Goal: Transaction & Acquisition: Purchase product/service

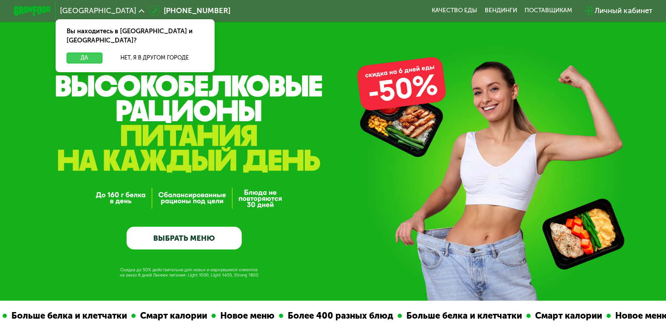
click at [88, 53] on button "Да" at bounding box center [84, 58] width 35 height 11
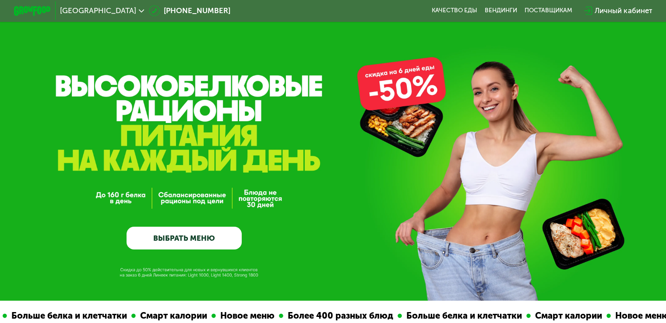
click at [175, 241] on link "ВЫБРАТЬ МЕНЮ" at bounding box center [184, 238] width 115 height 23
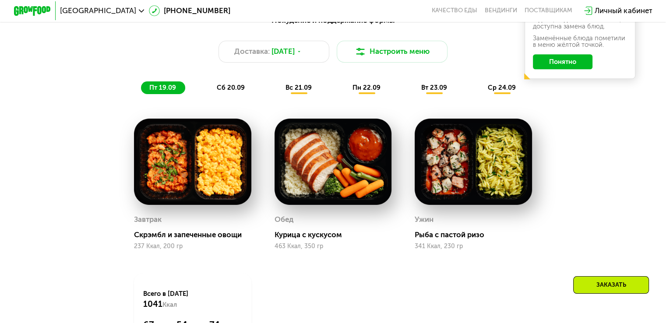
scroll to position [676, 0]
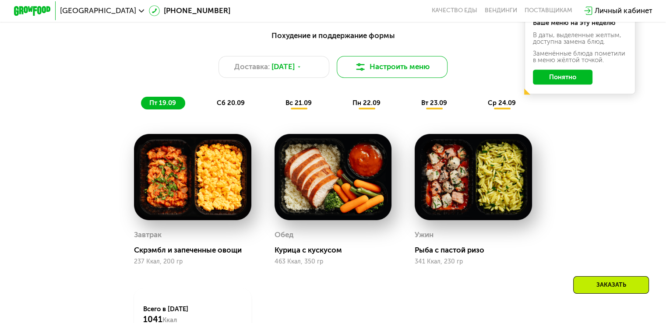
click at [363, 72] on img at bounding box center [360, 66] width 11 height 11
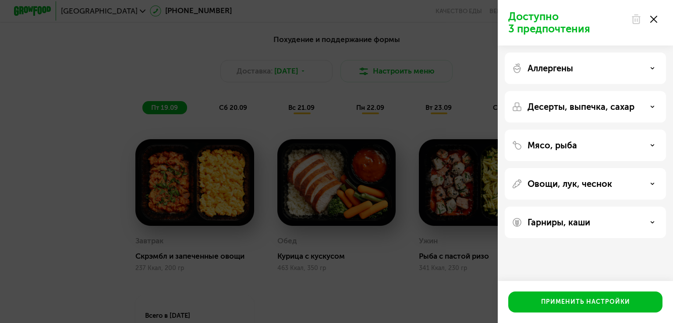
click at [160, 57] on div "Доступно 3 предпочтения Аллергены Десерты, выпечка, сахар Мясо, рыба Овощи, лук…" at bounding box center [336, 161] width 673 height 323
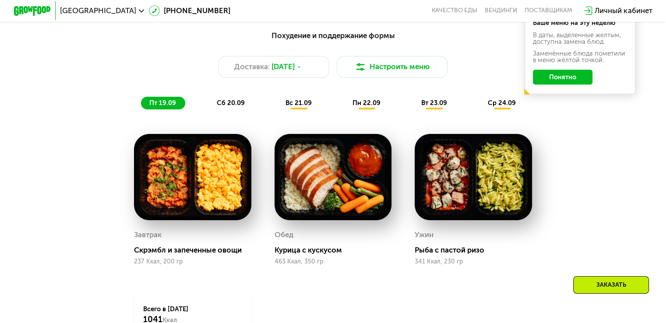
click at [221, 184] on img at bounding box center [192, 177] width 117 height 86
click at [222, 110] on div "сб 20.09" at bounding box center [231, 103] width 46 height 13
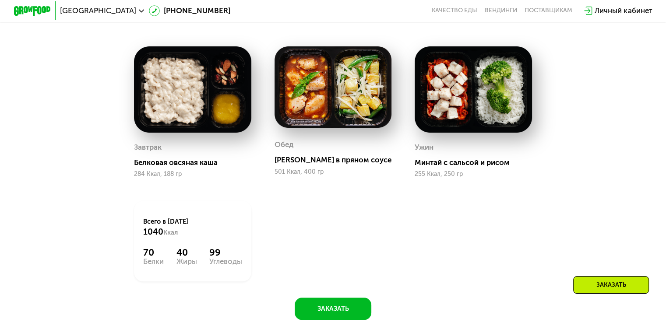
scroll to position [720, 0]
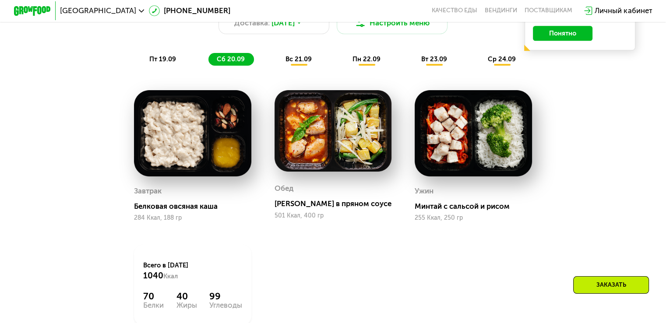
click at [298, 60] on span "вс 21.09" at bounding box center [299, 59] width 26 height 8
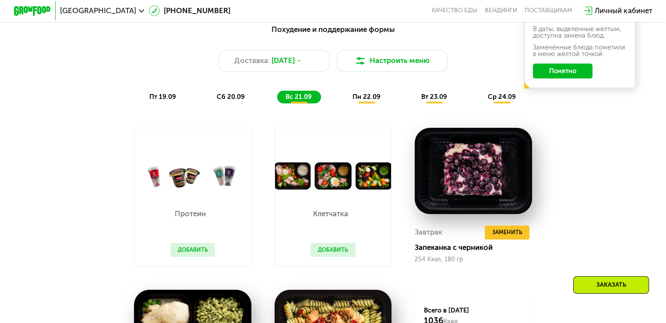
scroll to position [676, 0]
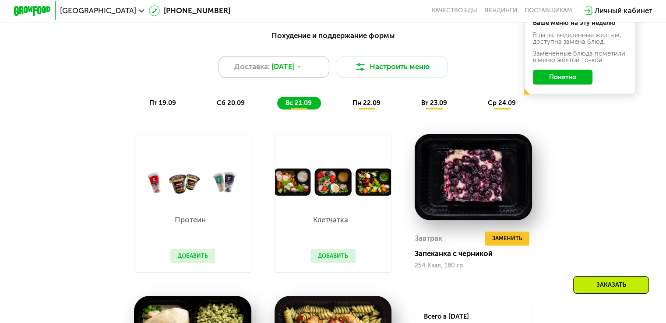
click at [321, 65] on div "Доставка: [DATE]" at bounding box center [274, 67] width 111 height 22
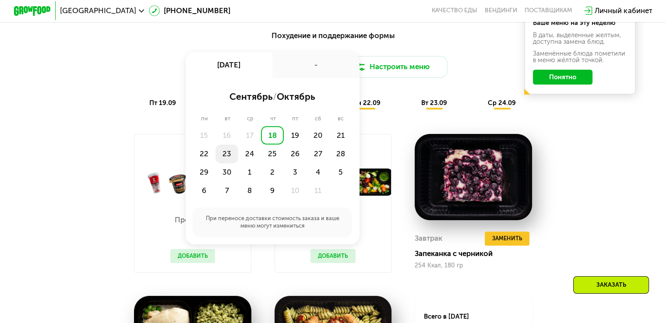
click at [229, 158] on div "23" at bounding box center [226, 154] width 23 height 18
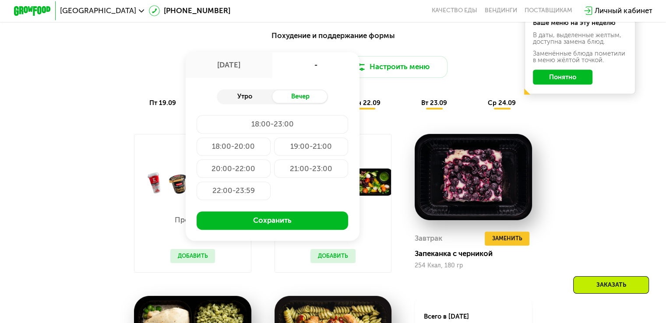
click at [258, 103] on div "Утро" at bounding box center [245, 96] width 56 height 13
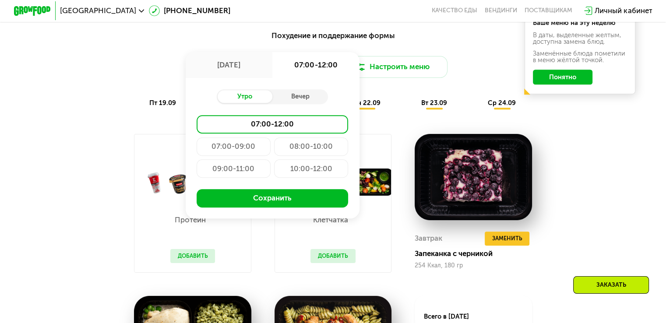
click at [253, 145] on div "07:00-09:00" at bounding box center [234, 147] width 74 height 18
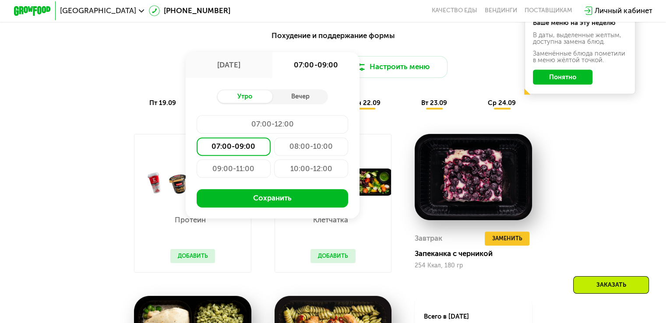
click at [284, 154] on div "08:00-10:00" at bounding box center [311, 147] width 74 height 18
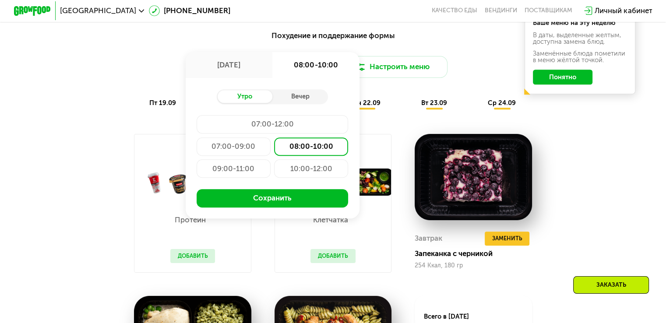
click at [261, 167] on div "09:00-11:00" at bounding box center [234, 168] width 74 height 18
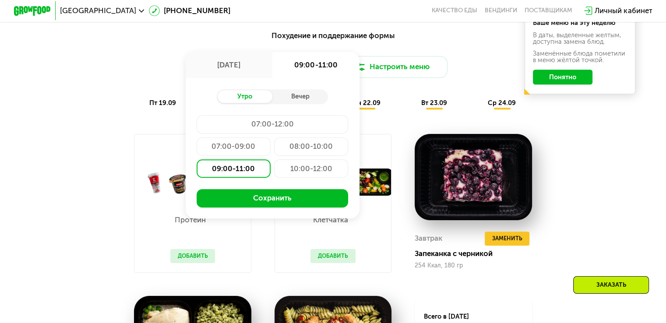
click at [284, 178] on div "10:00-12:00" at bounding box center [311, 168] width 74 height 18
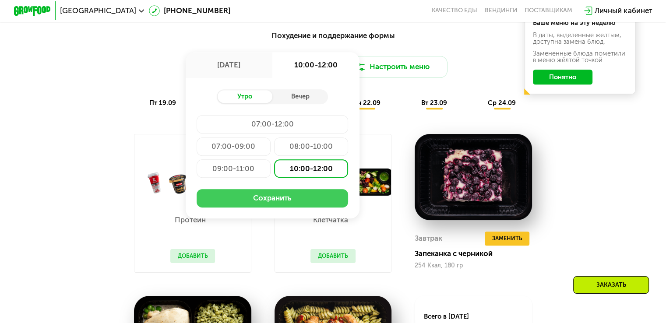
click at [273, 203] on button "Сохранить" at bounding box center [273, 198] width 152 height 18
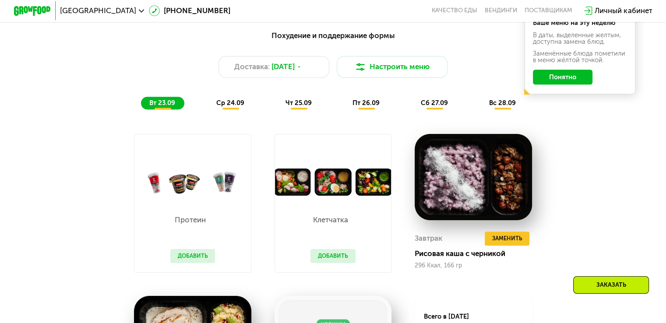
click at [572, 80] on button "Понятно" at bounding box center [563, 77] width 60 height 15
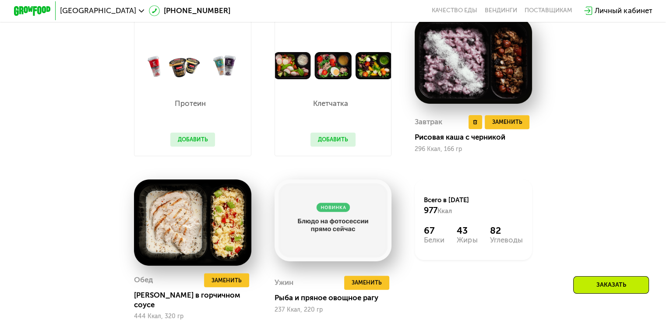
scroll to position [851, 0]
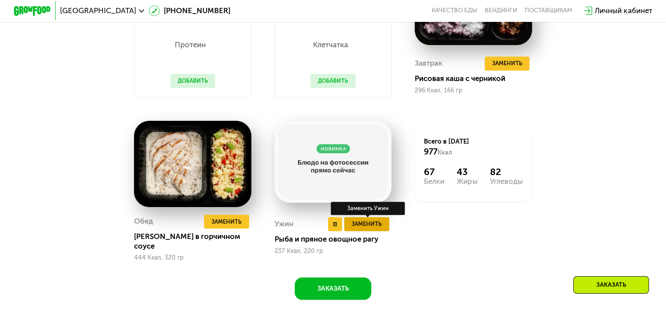
click at [363, 226] on span "Заменить" at bounding box center [367, 223] width 30 height 9
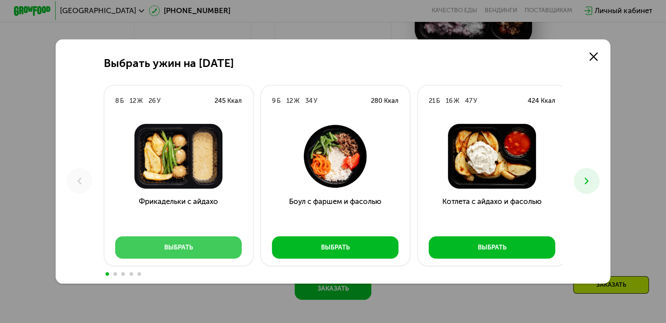
click at [203, 246] on button "Выбрать" at bounding box center [178, 247] width 127 height 22
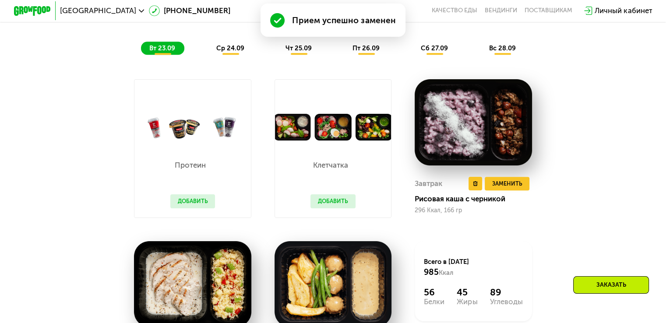
scroll to position [656, 0]
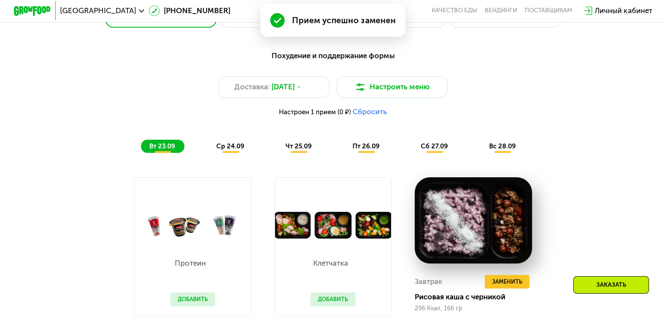
click at [234, 148] on span "ср 24.09" at bounding box center [230, 146] width 28 height 8
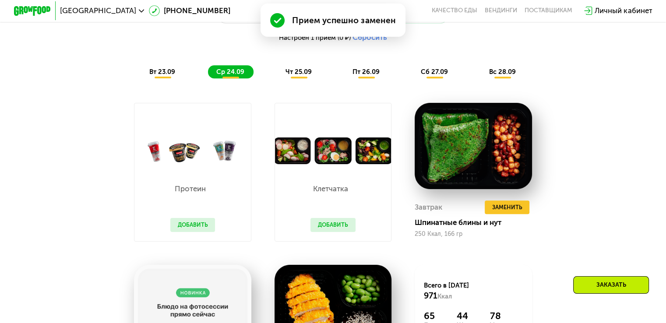
scroll to position [744, 0]
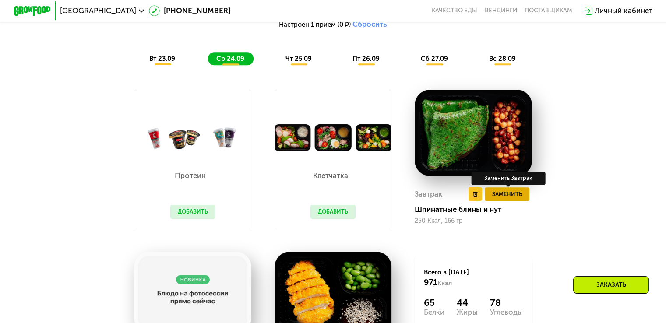
click at [514, 199] on span "Заменить" at bounding box center [507, 194] width 30 height 9
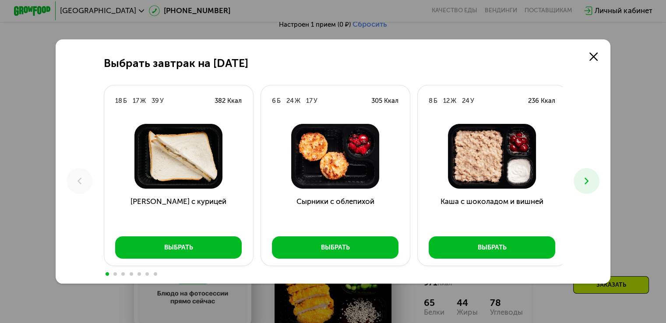
click at [587, 174] on button at bounding box center [587, 181] width 26 height 26
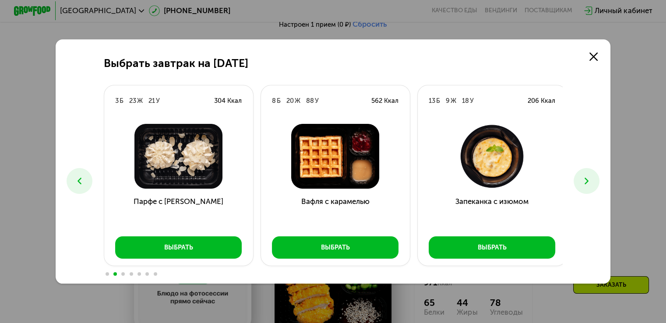
click at [79, 179] on icon at bounding box center [79, 181] width 11 height 11
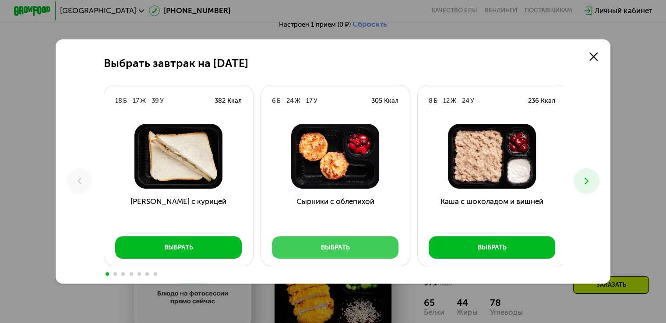
click at [361, 242] on button "Выбрать" at bounding box center [335, 247] width 127 height 22
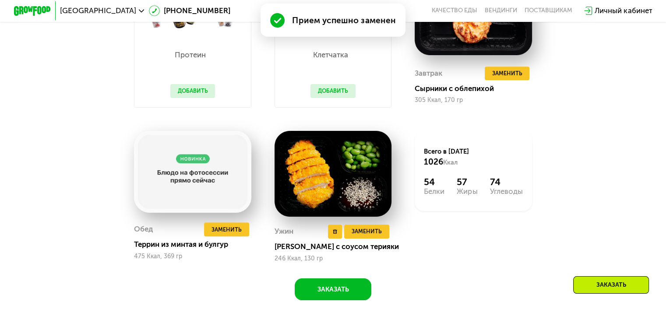
scroll to position [875, 0]
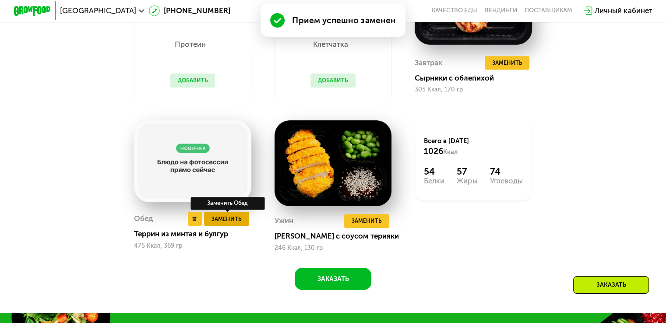
click at [229, 224] on span "Заменить" at bounding box center [227, 219] width 30 height 9
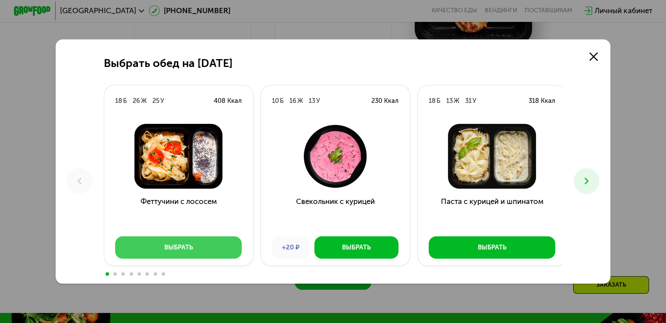
click at [221, 244] on button "Выбрать" at bounding box center [178, 247] width 127 height 22
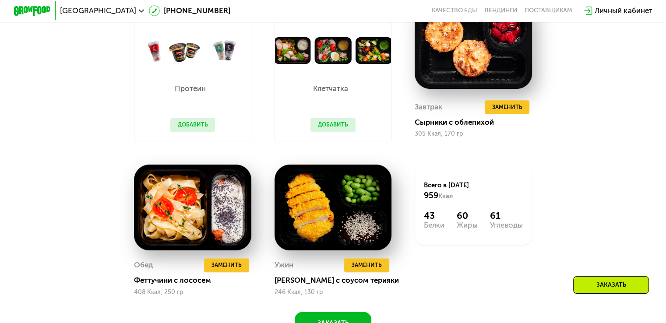
scroll to position [700, 0]
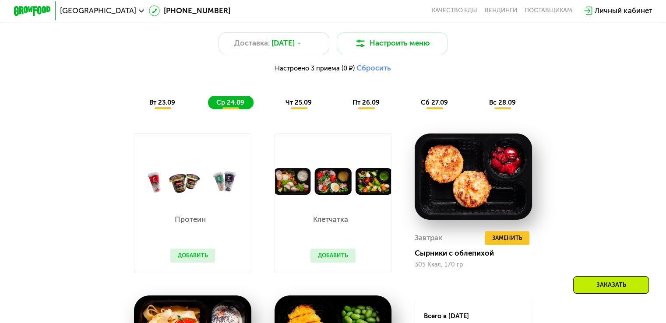
click at [303, 106] on span "чт 25.09" at bounding box center [299, 103] width 26 height 8
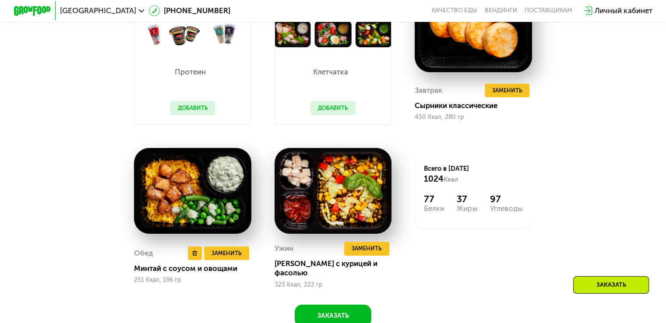
scroll to position [875, 0]
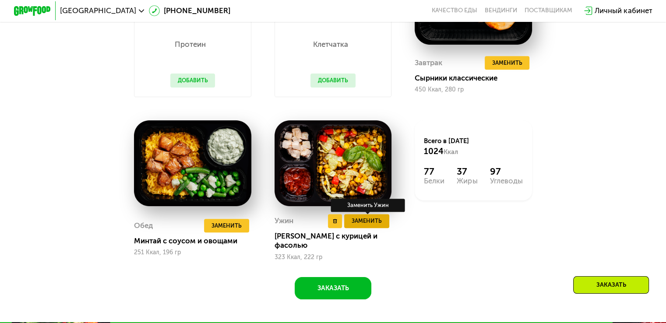
click at [361, 228] on button "Заменить" at bounding box center [366, 221] width 45 height 14
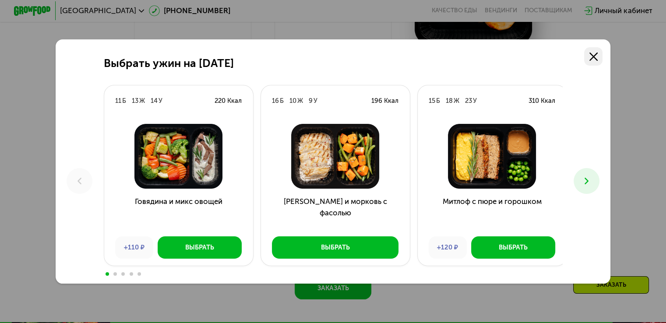
click at [597, 53] on icon at bounding box center [593, 57] width 8 height 8
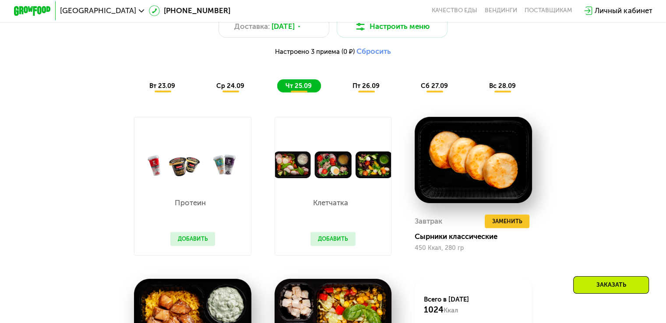
scroll to position [656, 0]
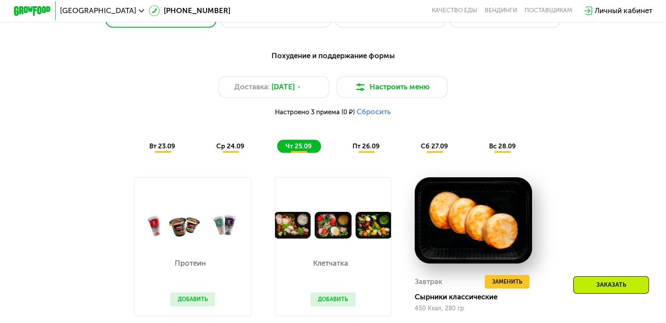
click at [374, 148] on span "пт 26.09" at bounding box center [366, 146] width 27 height 8
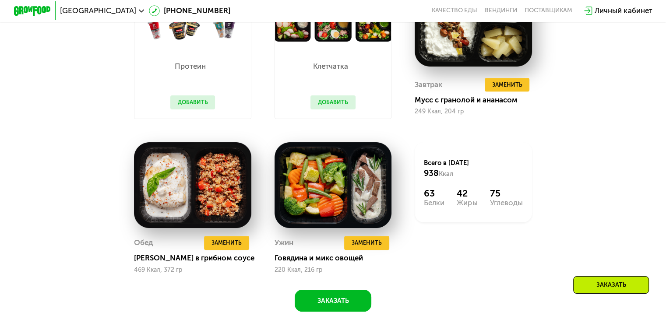
scroll to position [875, 0]
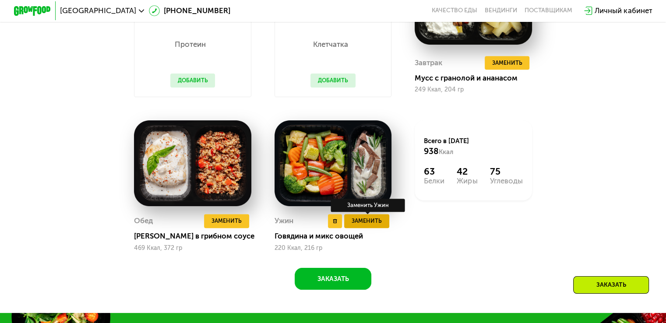
click at [378, 226] on span "Заменить" at bounding box center [367, 220] width 30 height 9
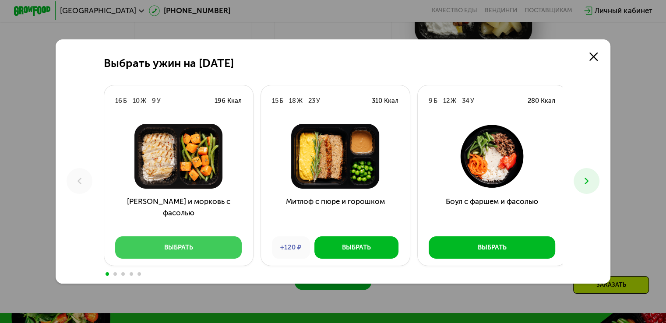
click at [215, 246] on button "Выбрать" at bounding box center [178, 247] width 127 height 22
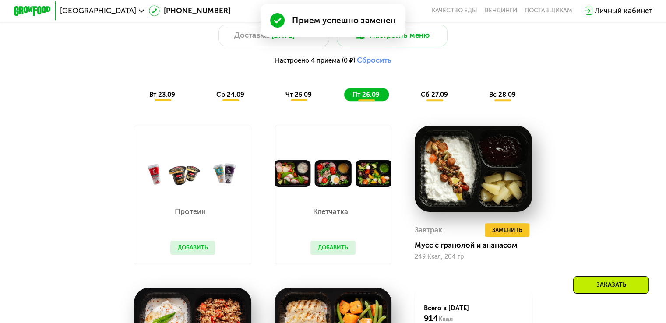
scroll to position [612, 0]
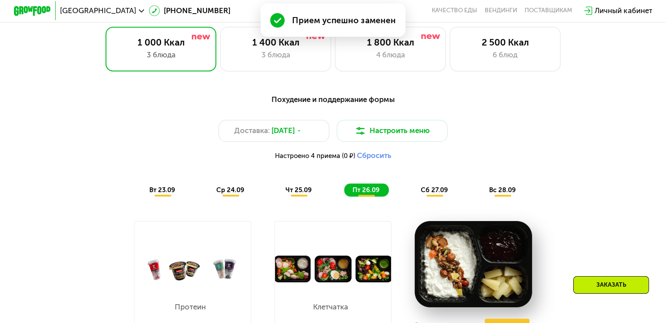
click at [447, 194] on span "сб 27.09" at bounding box center [434, 190] width 27 height 8
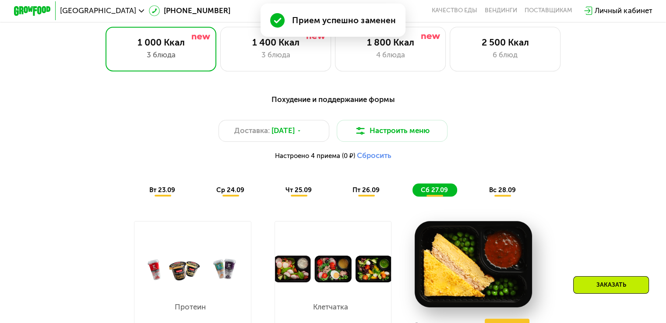
scroll to position [700, 0]
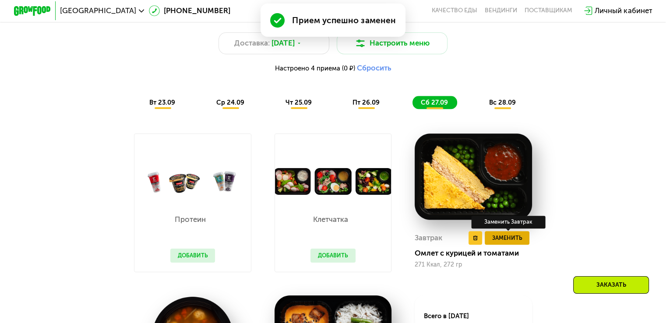
click at [503, 243] on span "Заменить" at bounding box center [507, 237] width 30 height 9
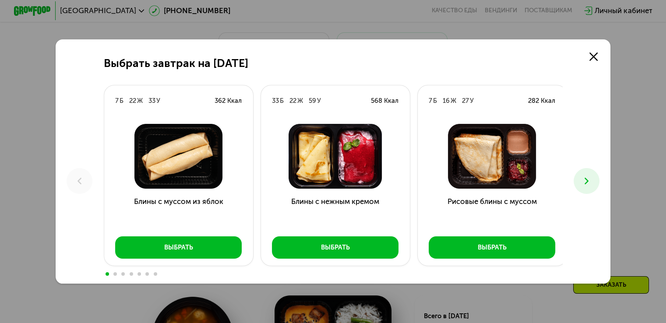
click at [582, 188] on button at bounding box center [587, 181] width 26 height 26
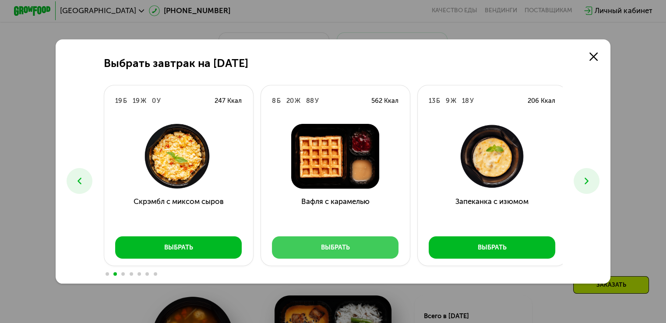
click at [382, 242] on button "Выбрать" at bounding box center [335, 247] width 127 height 22
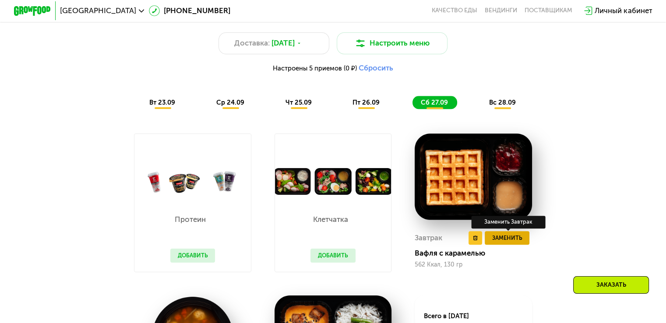
click at [501, 245] on button "Заменить" at bounding box center [507, 238] width 45 height 14
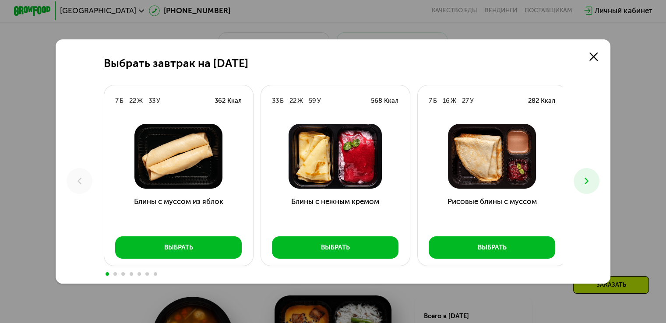
click at [591, 182] on icon at bounding box center [586, 181] width 11 height 11
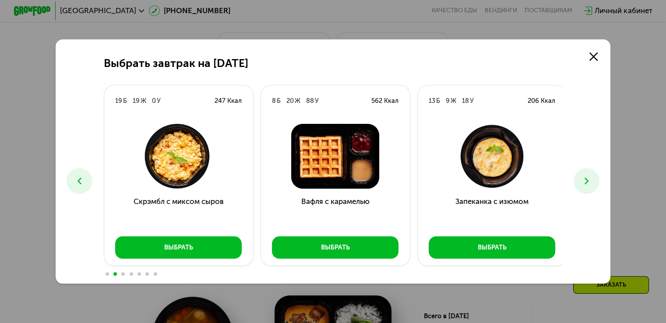
click at [591, 182] on icon at bounding box center [586, 181] width 11 height 11
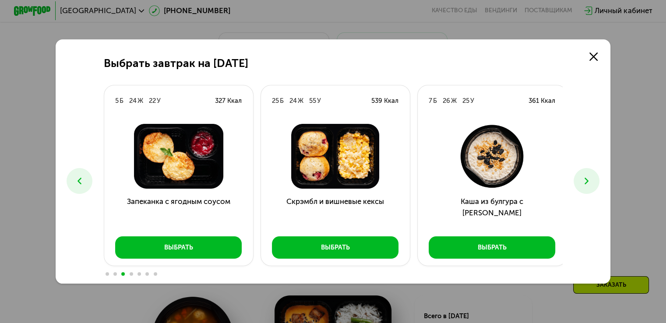
click at [591, 182] on icon at bounding box center [586, 181] width 11 height 11
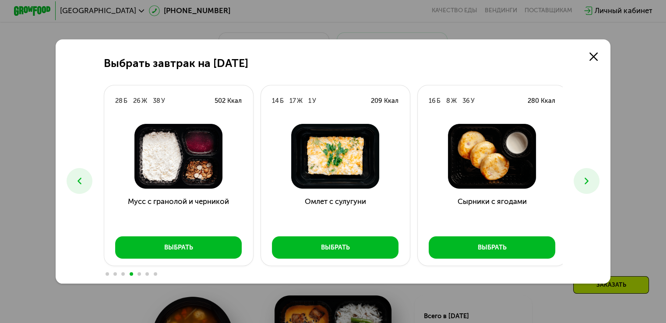
click at [592, 188] on button at bounding box center [587, 181] width 26 height 26
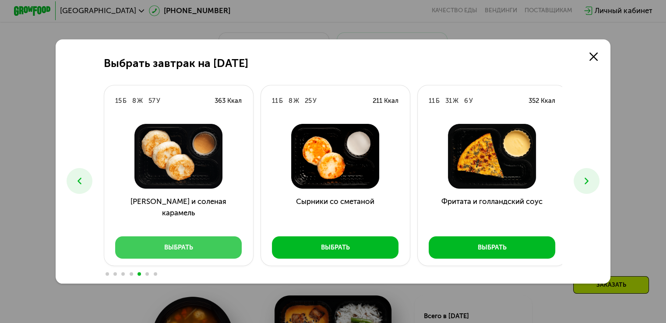
click at [182, 245] on div "Выбрать" at bounding box center [178, 247] width 29 height 9
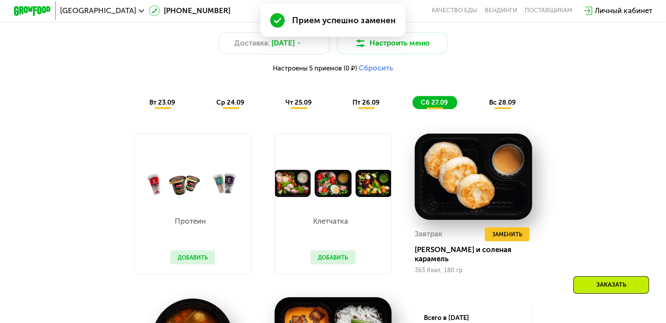
click at [499, 106] on span "вс 28.09" at bounding box center [502, 103] width 27 height 8
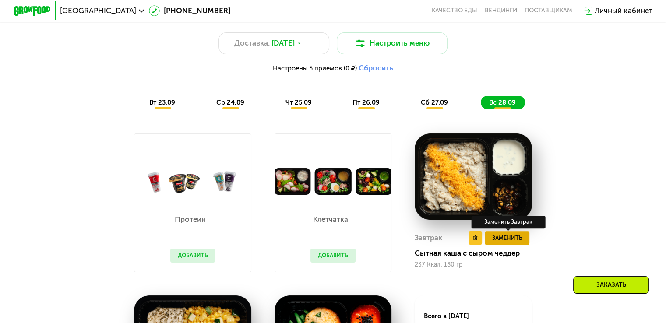
click at [501, 243] on span "Заменить" at bounding box center [507, 237] width 30 height 9
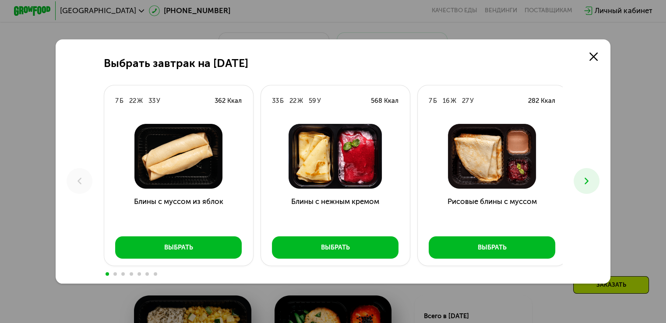
click at [585, 182] on icon at bounding box center [586, 181] width 11 height 11
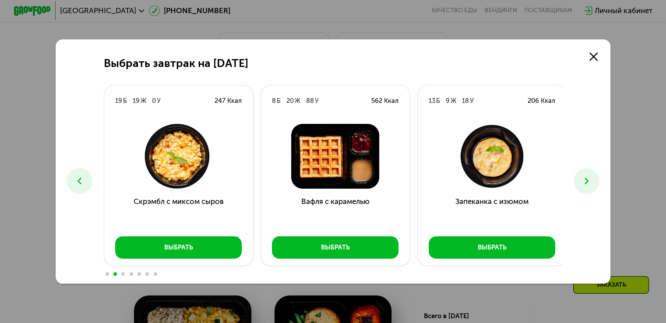
click at [585, 182] on icon at bounding box center [586, 181] width 11 height 11
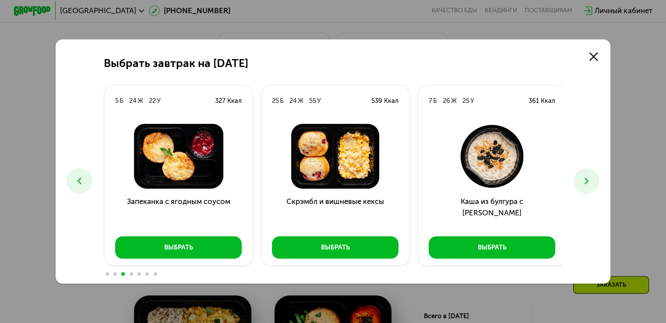
click at [585, 182] on icon at bounding box center [586, 181] width 11 height 11
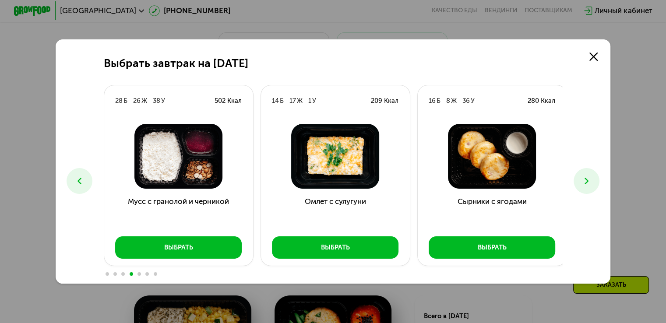
click at [585, 182] on icon at bounding box center [586, 181] width 11 height 11
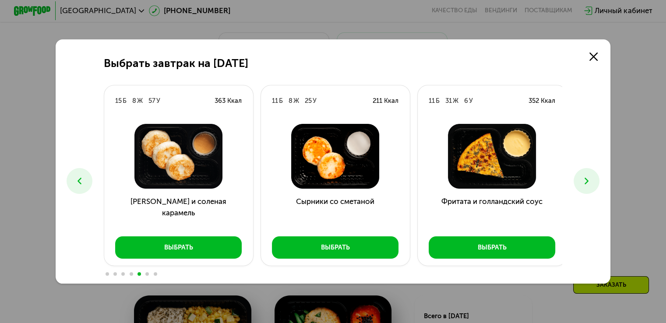
click at [585, 182] on icon at bounding box center [586, 181] width 11 height 11
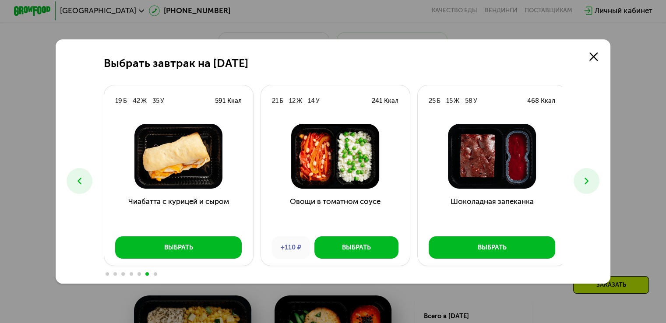
click at [585, 180] on icon at bounding box center [586, 181] width 11 height 11
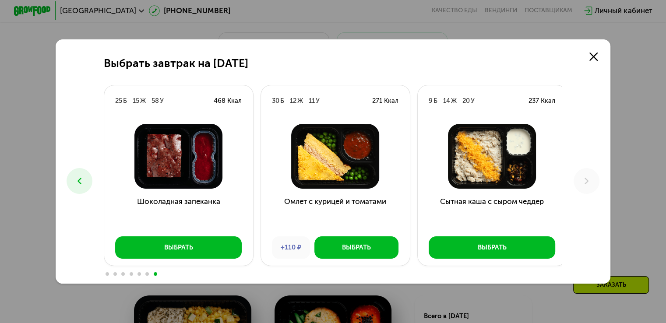
click at [74, 185] on icon at bounding box center [79, 181] width 11 height 11
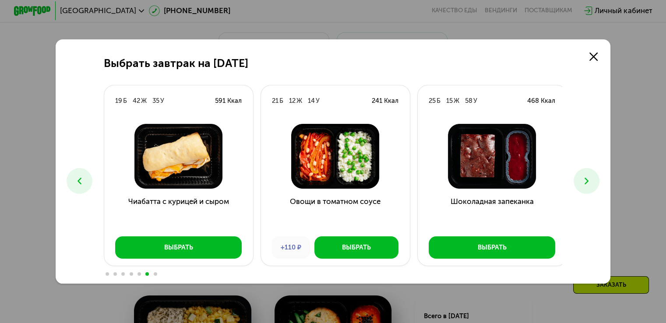
click at [74, 185] on icon at bounding box center [79, 181] width 11 height 11
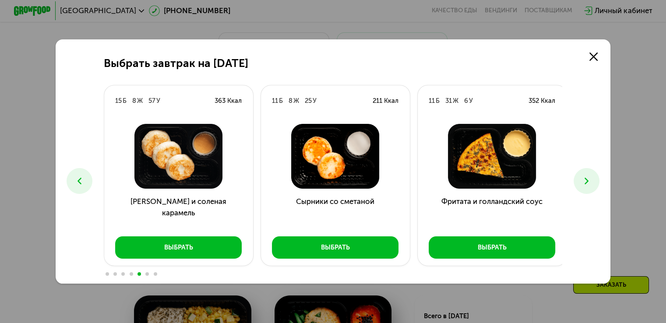
click at [74, 185] on icon at bounding box center [79, 181] width 11 height 11
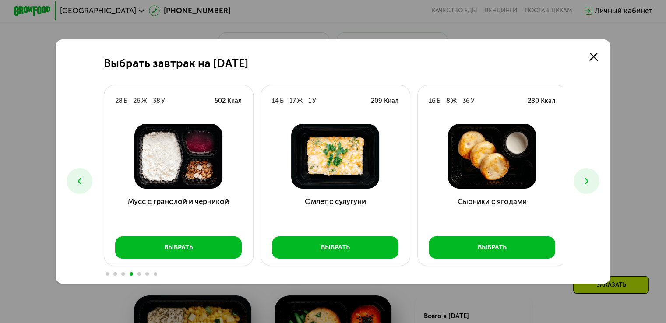
click at [74, 185] on icon at bounding box center [79, 181] width 11 height 11
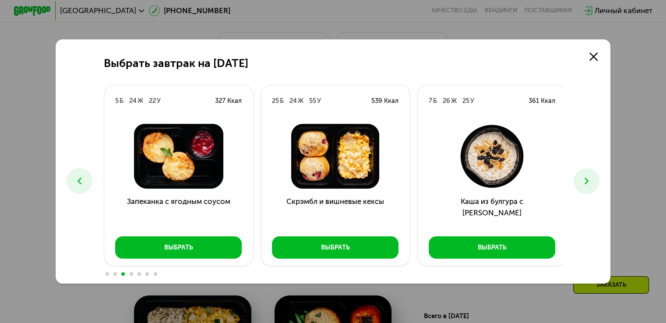
click at [69, 179] on button at bounding box center [80, 181] width 26 height 26
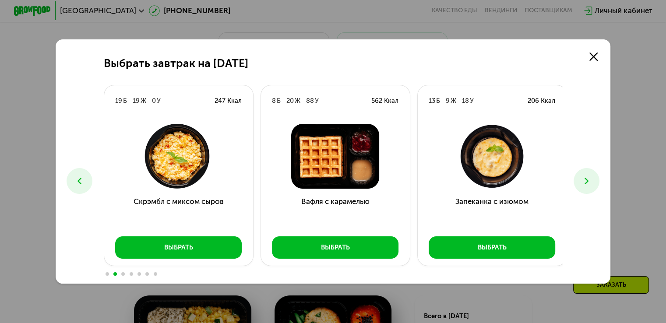
click at [79, 181] on icon at bounding box center [79, 181] width 11 height 11
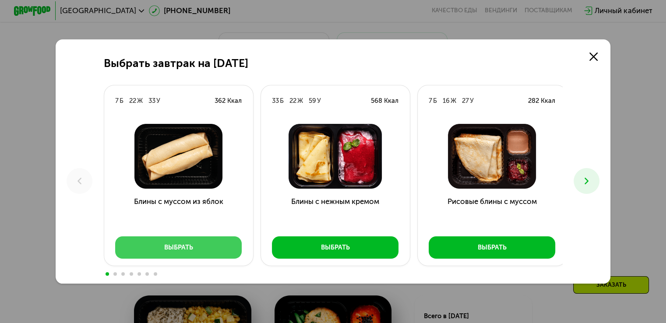
click at [214, 243] on button "Выбрать" at bounding box center [178, 247] width 127 height 22
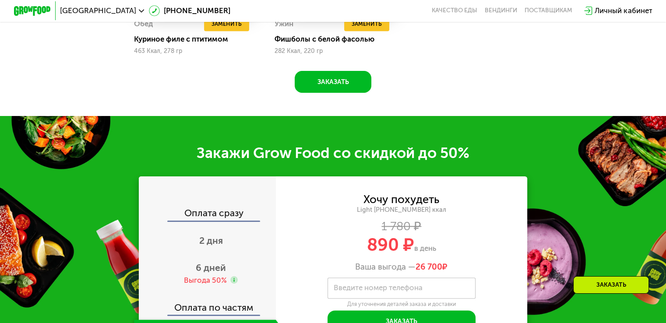
scroll to position [919, 0]
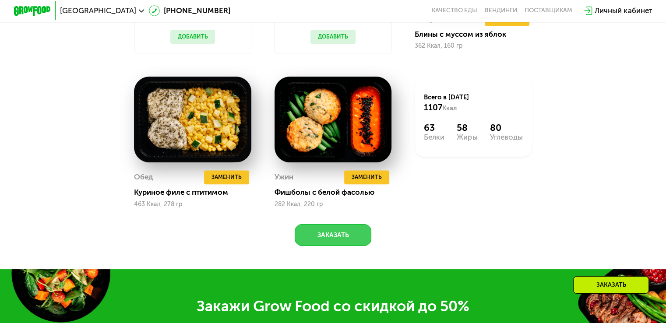
click at [334, 247] on button "Заказать" at bounding box center [333, 235] width 77 height 22
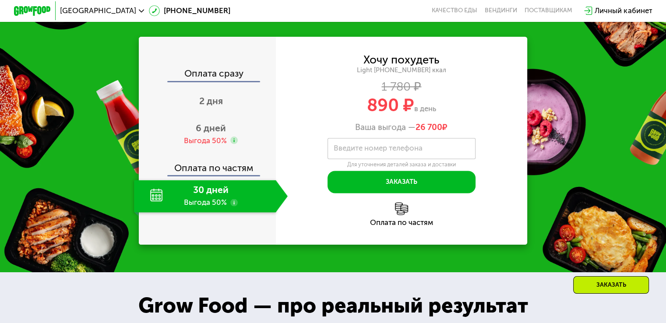
scroll to position [1197, 0]
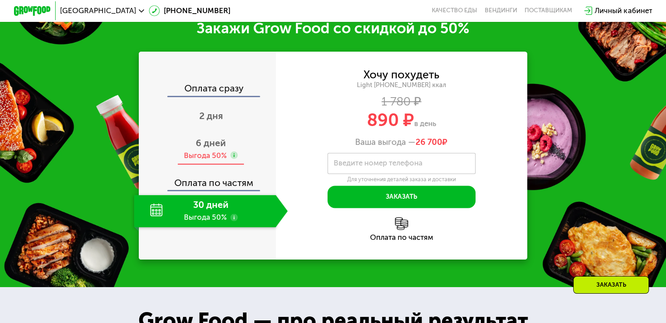
click at [201, 148] on span "6 дней" at bounding box center [211, 143] width 30 height 11
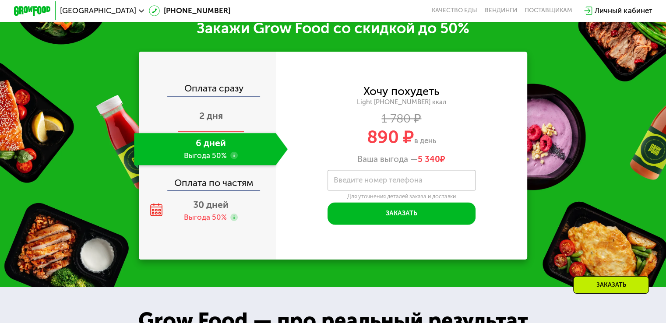
click at [203, 120] on span "2 дня" at bounding box center [211, 115] width 24 height 11
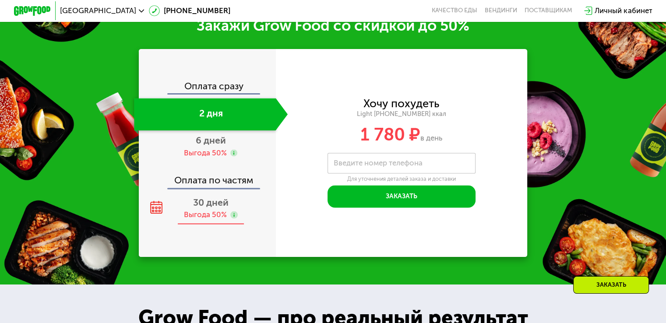
click at [208, 208] on span "30 дней" at bounding box center [210, 202] width 35 height 11
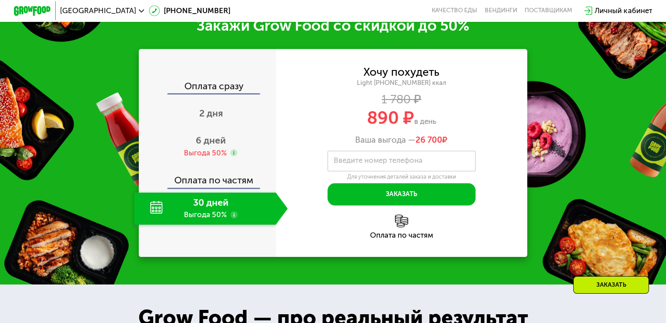
scroll to position [1197, 0]
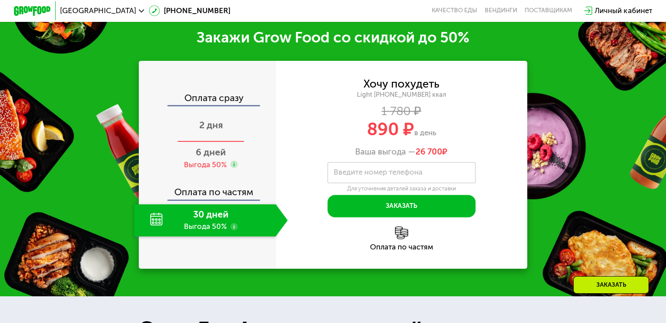
click at [211, 130] on span "2 дня" at bounding box center [211, 125] width 24 height 11
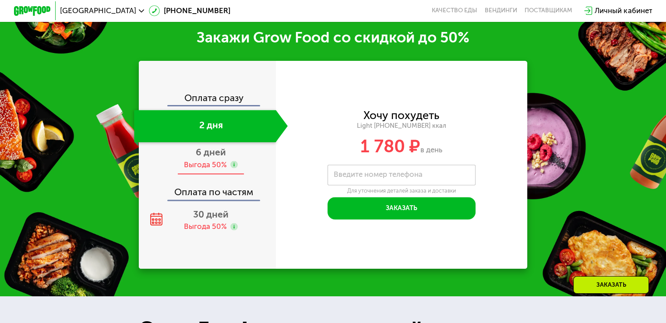
click at [210, 158] on span "6 дней" at bounding box center [211, 152] width 30 height 11
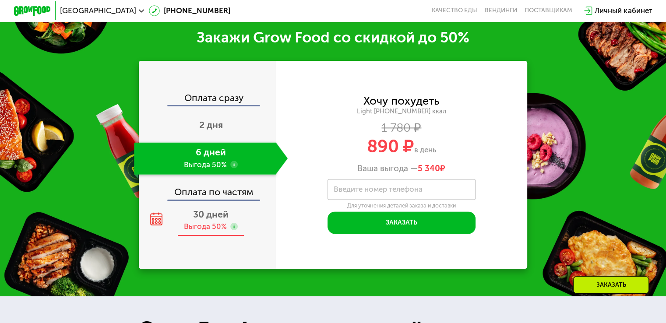
click at [222, 219] on span "30 дней" at bounding box center [210, 214] width 35 height 11
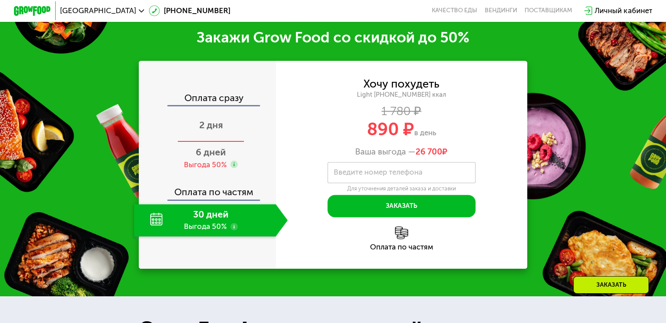
click at [219, 130] on span "2 дня" at bounding box center [211, 125] width 24 height 11
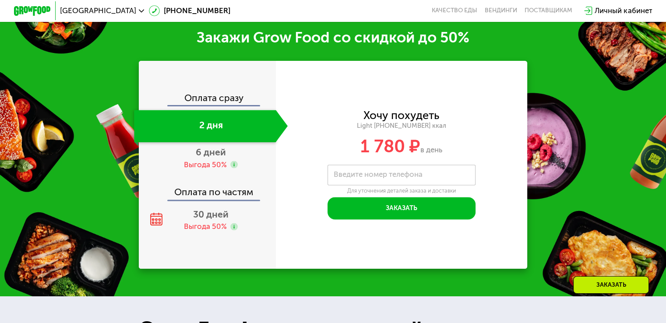
click at [206, 186] on div "Оплата по частям" at bounding box center [208, 188] width 136 height 21
click at [216, 160] on div "6 дней Выгода 50%" at bounding box center [211, 158] width 154 height 32
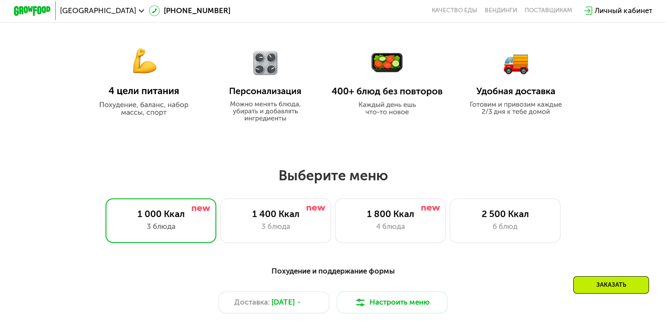
scroll to position [409, 0]
